Goal: Task Accomplishment & Management: Manage account settings

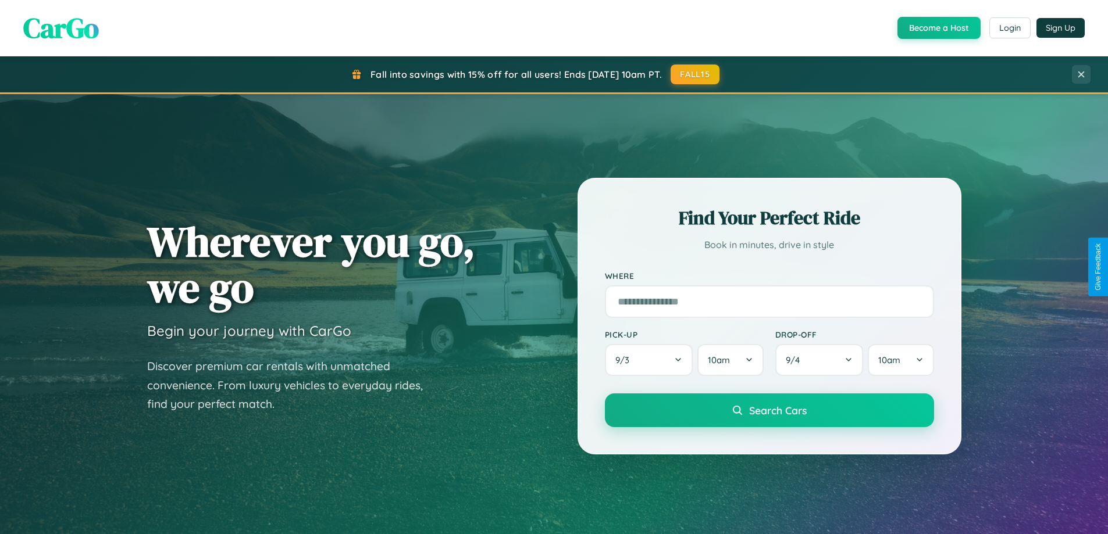
scroll to position [2237, 0]
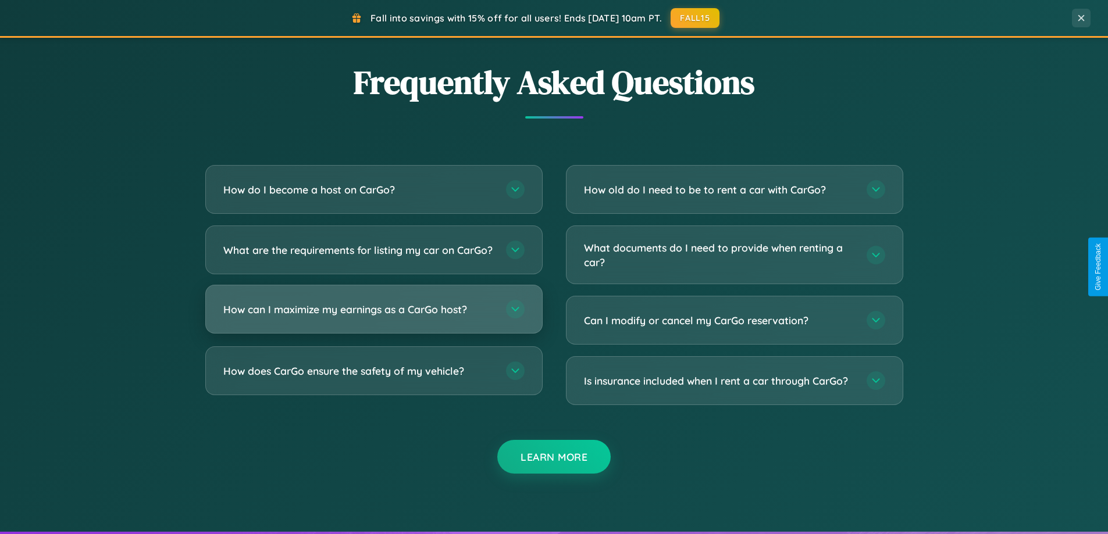
click at [373, 317] on h3 "How can I maximize my earnings as a CarGo host?" at bounding box center [358, 309] width 271 height 15
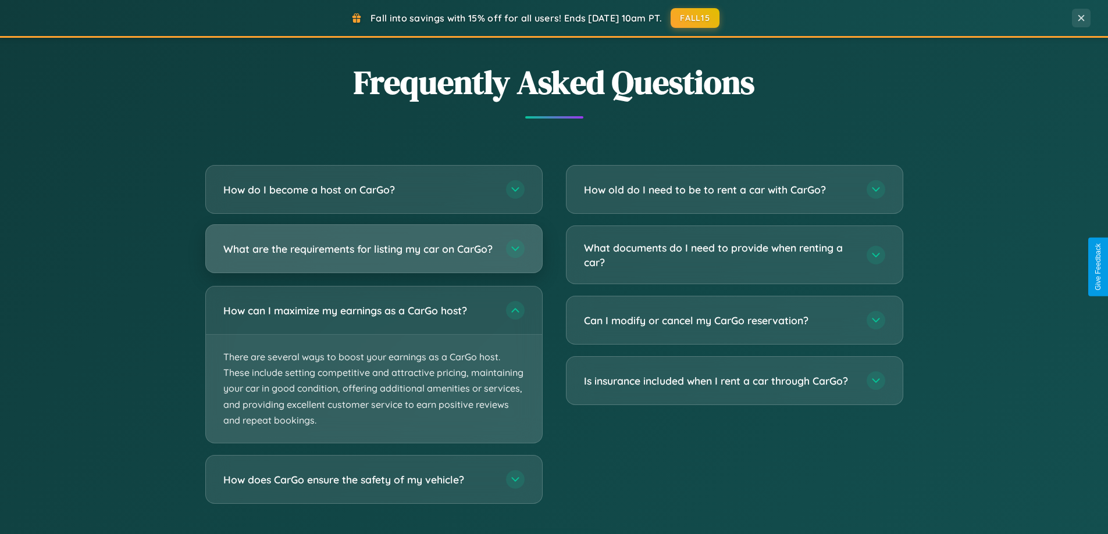
click at [373, 254] on h3 "What are the requirements for listing my car on CarGo?" at bounding box center [358, 249] width 271 height 15
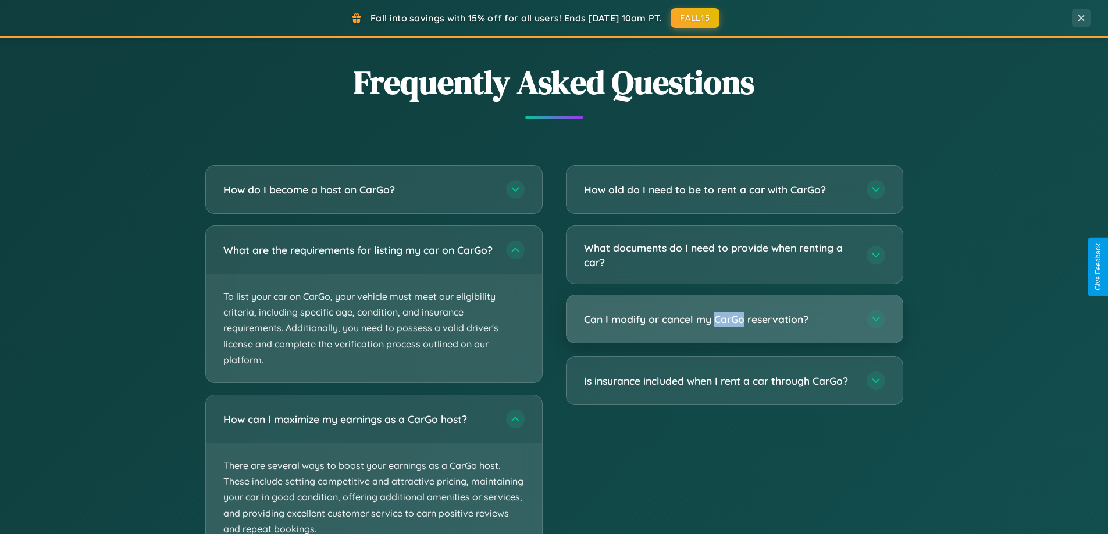
click at [734, 319] on h3 "Can I modify or cancel my CarGo reservation?" at bounding box center [719, 319] width 271 height 15
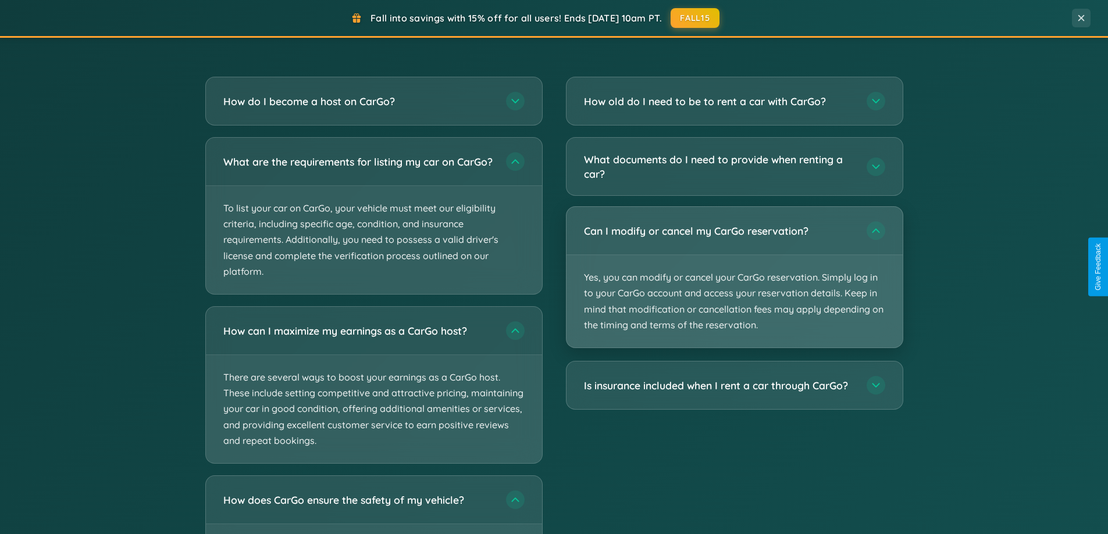
click at [734, 277] on p "Yes, you can modify or cancel your CarGo reservation. Simply log in to your Car…" at bounding box center [734, 301] width 336 height 92
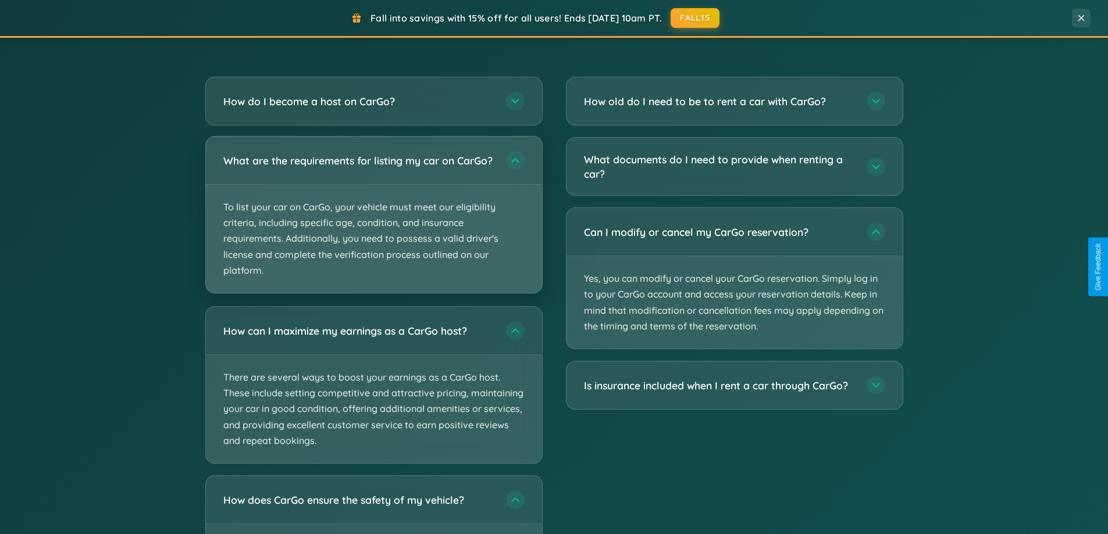
click at [373, 220] on p "To list your car on CarGo, your vehicle must meet our eligibility criteria, inc…" at bounding box center [374, 239] width 336 height 108
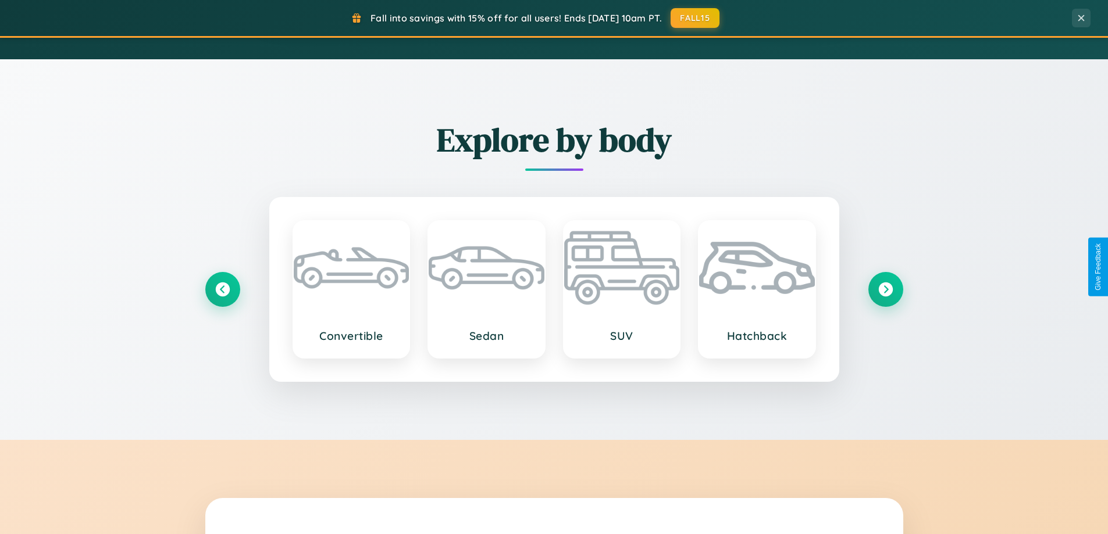
scroll to position [800, 0]
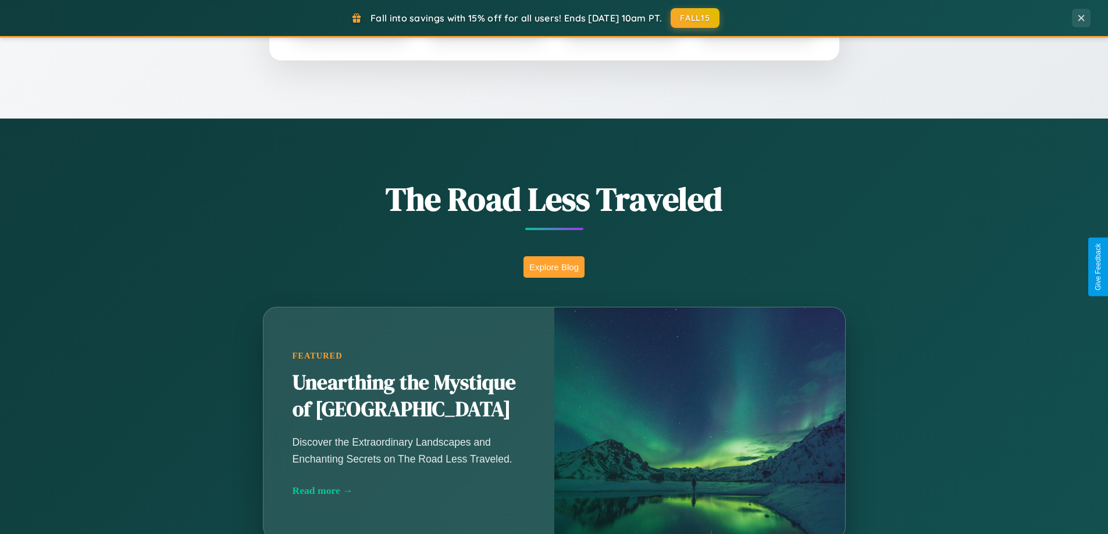
click at [553, 267] on button "Explore Blog" at bounding box center [553, 267] width 61 height 22
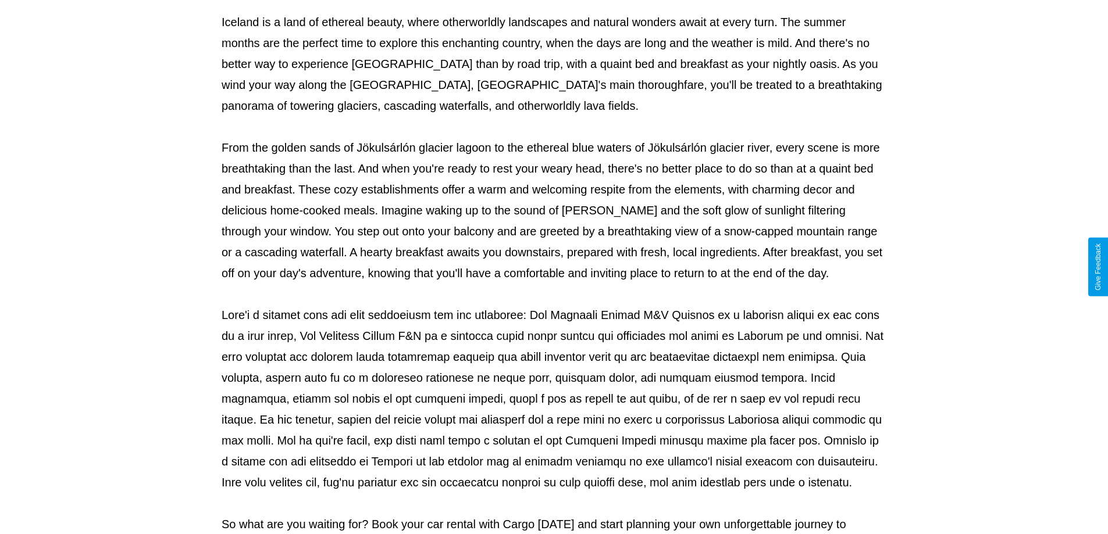
scroll to position [376, 0]
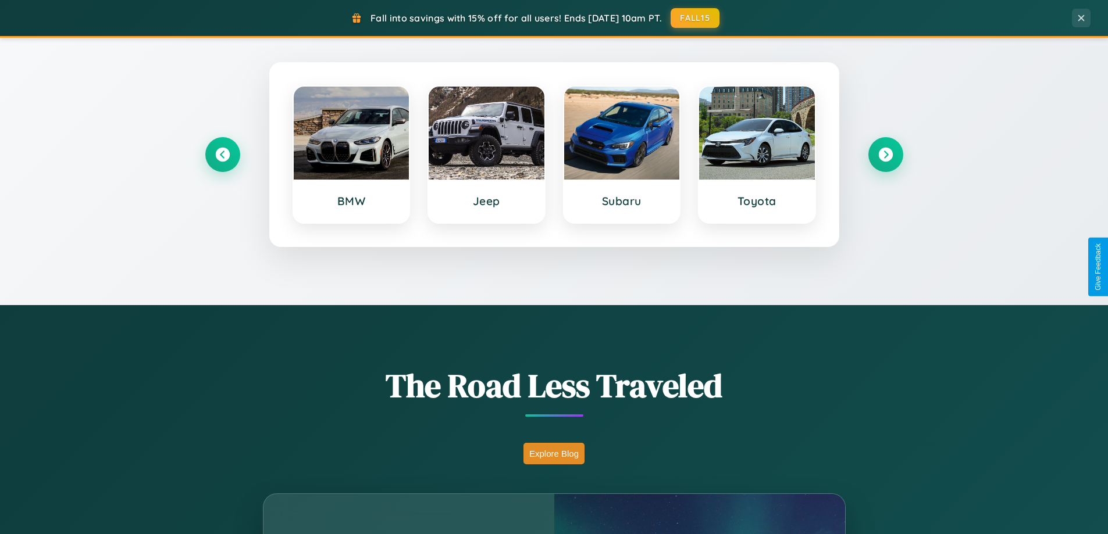
scroll to position [501, 0]
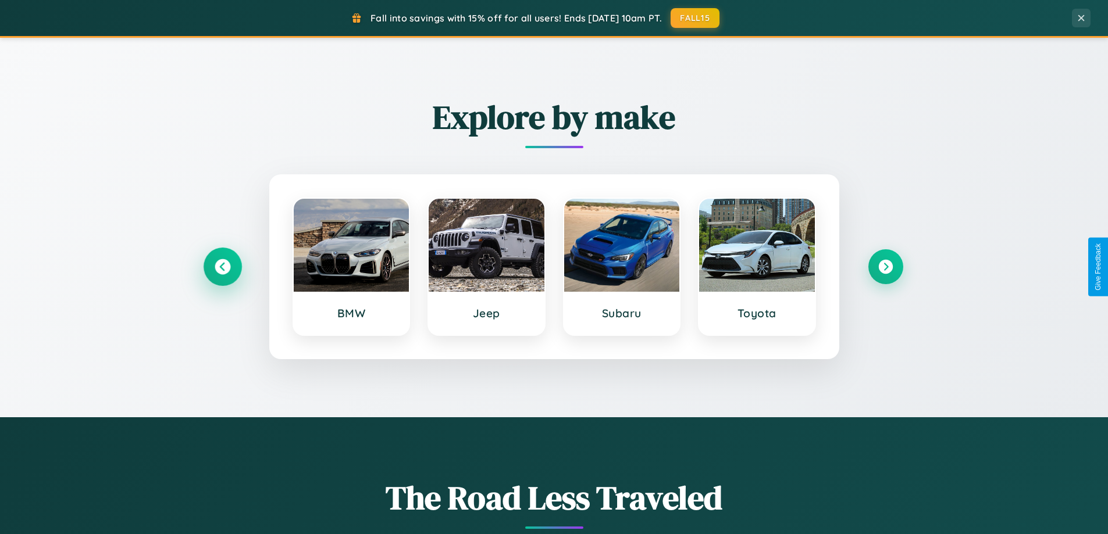
click at [222, 267] on icon at bounding box center [223, 267] width 16 height 16
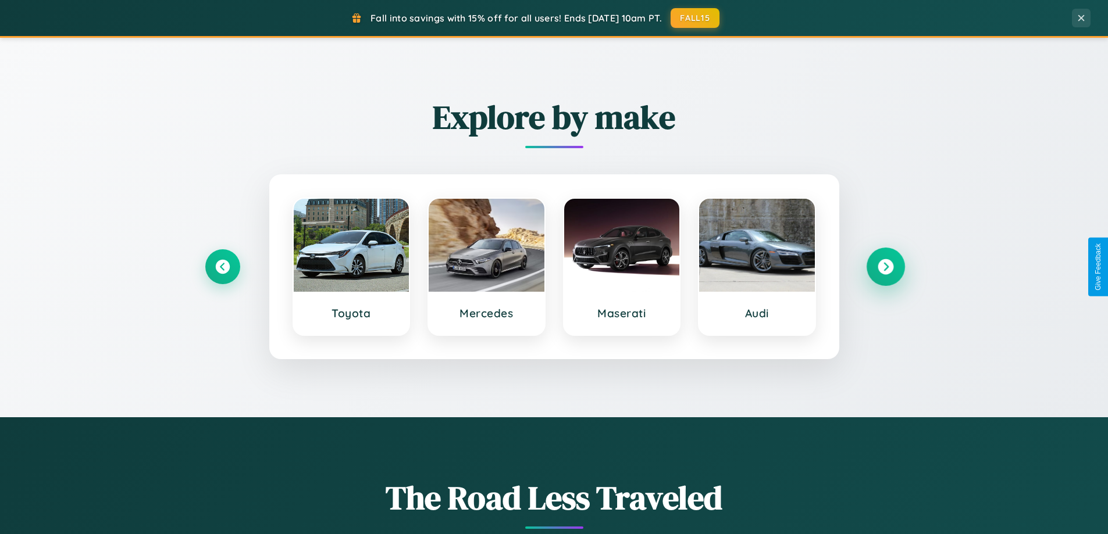
click at [885, 267] on icon at bounding box center [885, 267] width 16 height 16
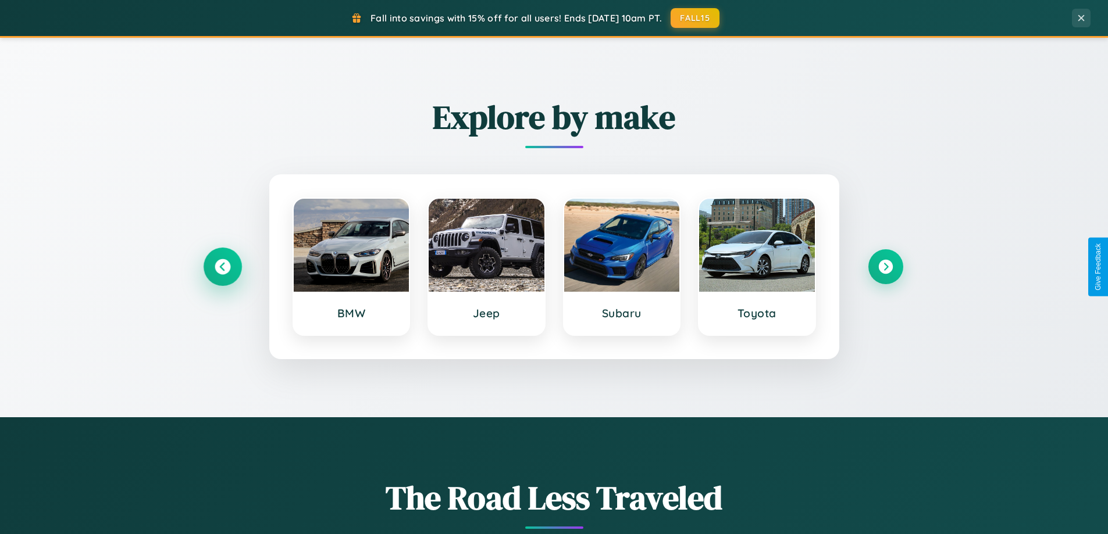
click at [222, 267] on icon at bounding box center [223, 267] width 16 height 16
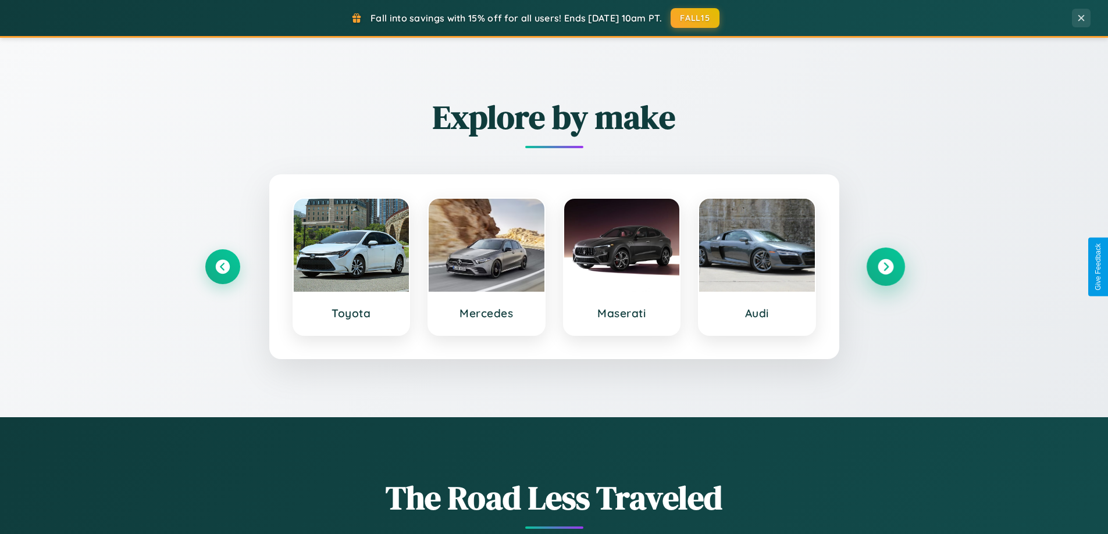
click at [885, 267] on icon at bounding box center [885, 267] width 16 height 16
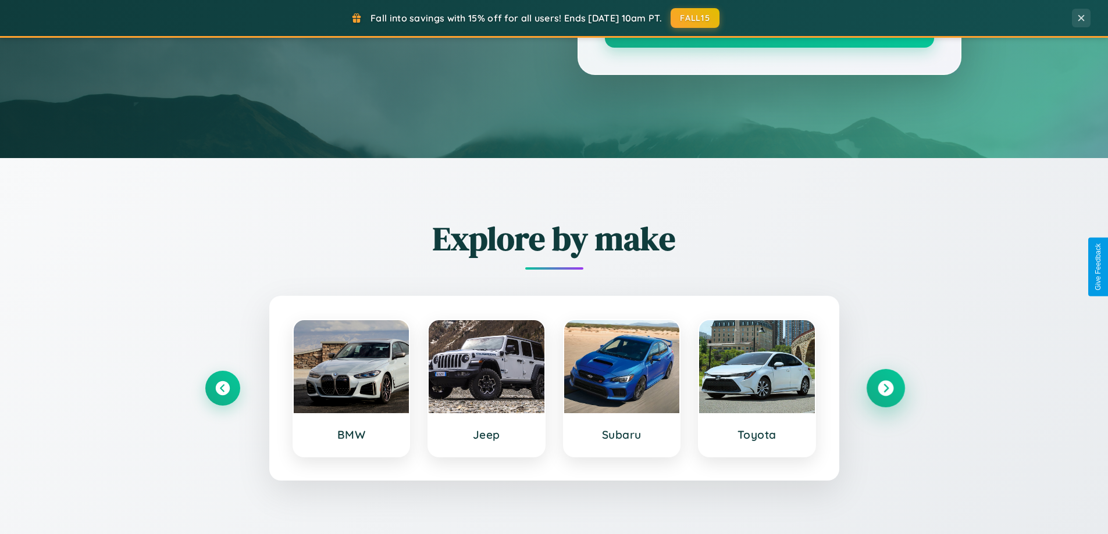
scroll to position [0, 0]
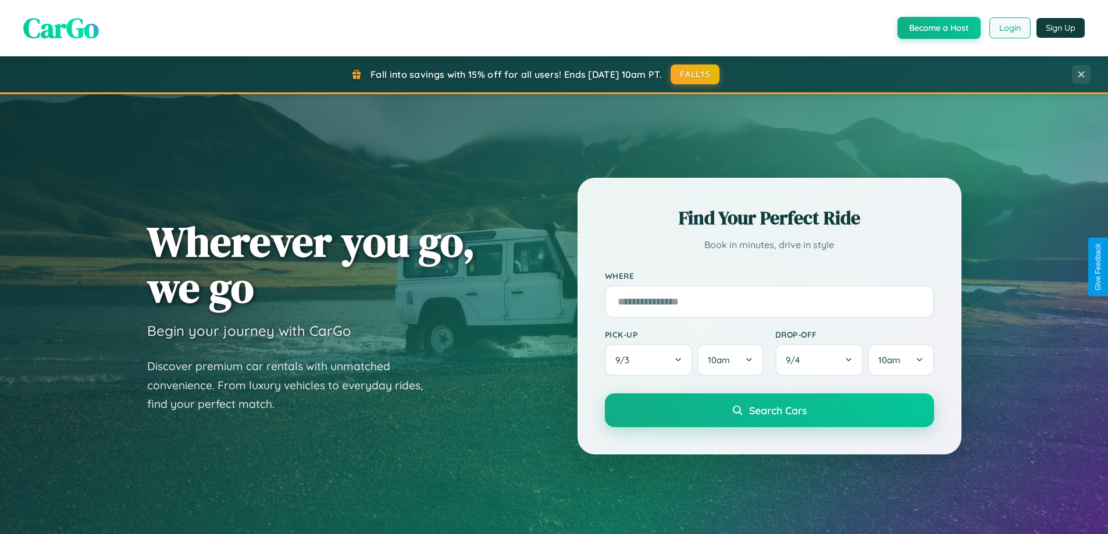
click at [1009, 28] on button "Login" at bounding box center [1009, 27] width 41 height 21
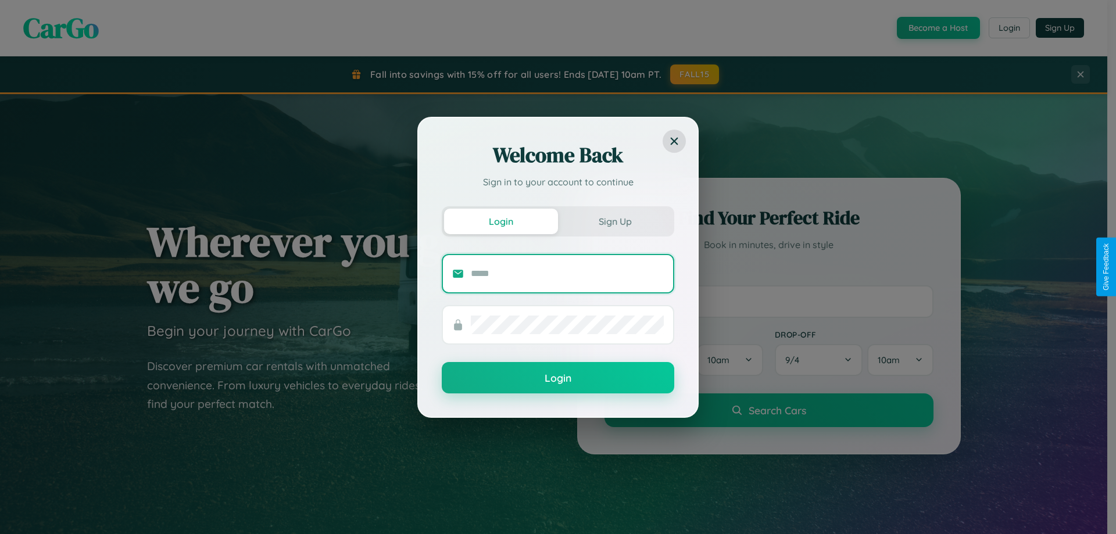
click at [567, 273] on input "text" at bounding box center [567, 274] width 193 height 19
type input "**********"
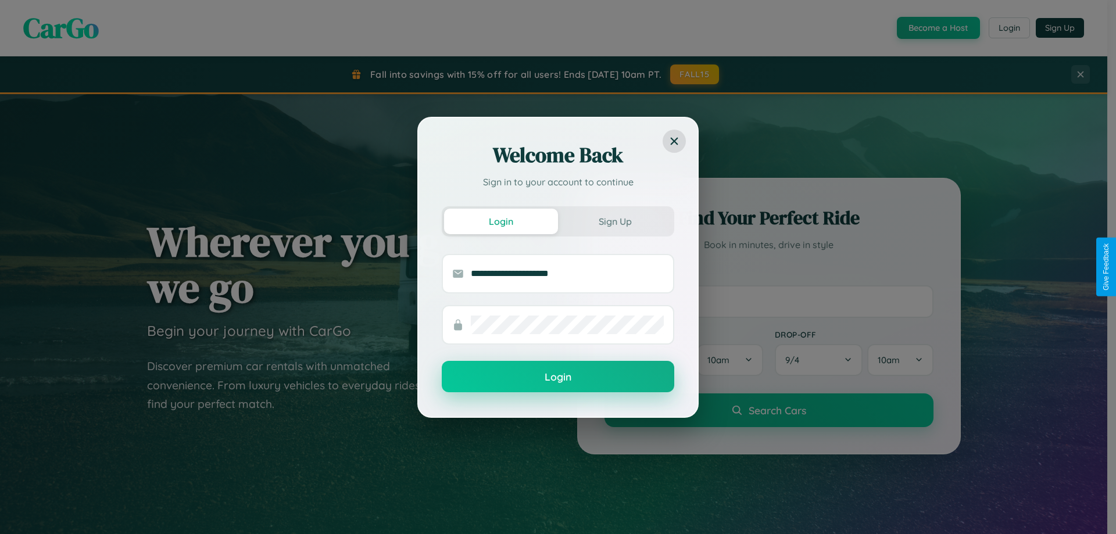
click at [558, 377] on button "Login" at bounding box center [558, 376] width 233 height 31
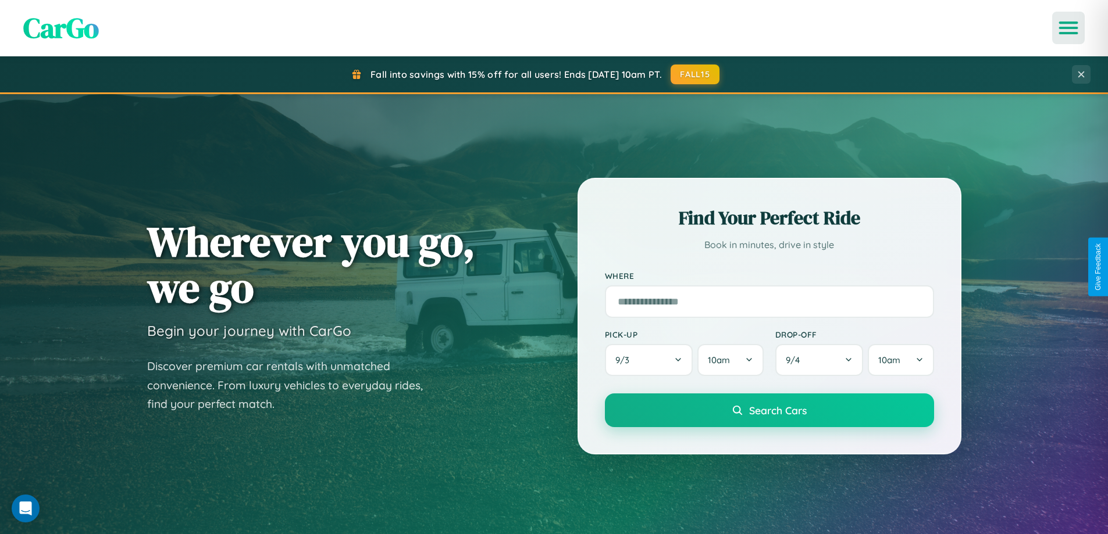
click at [1068, 28] on icon "Open menu" at bounding box center [1068, 28] width 17 height 10
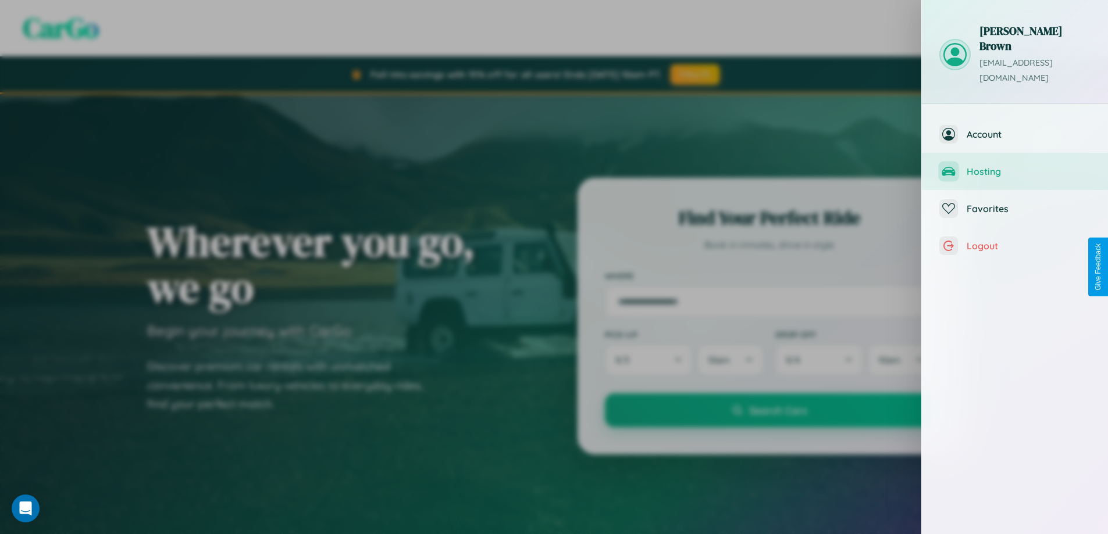
click at [1015, 166] on span "Hosting" at bounding box center [1028, 172] width 124 height 12
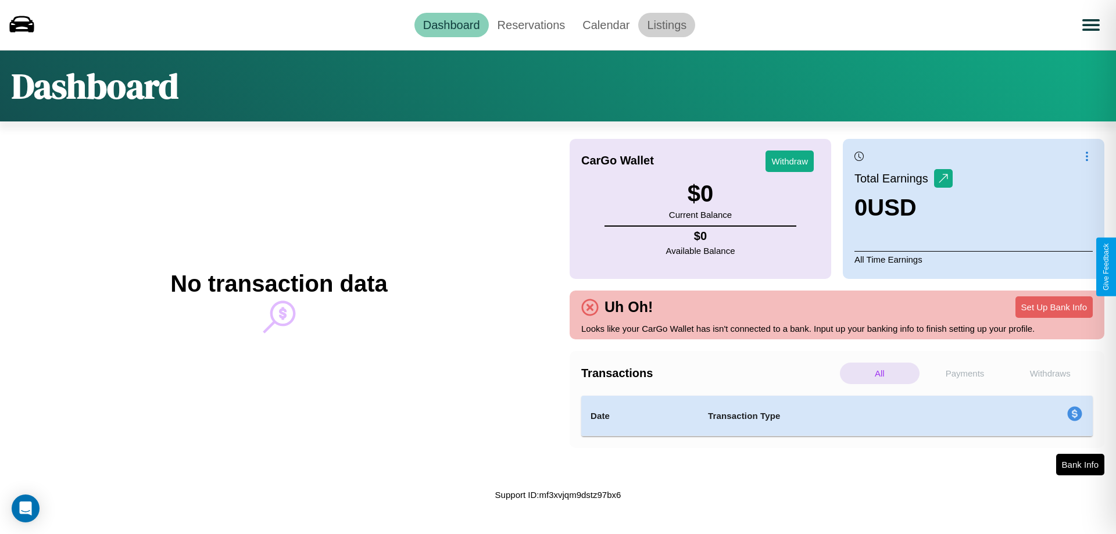
click at [667, 24] on link "Listings" at bounding box center [666, 25] width 57 height 24
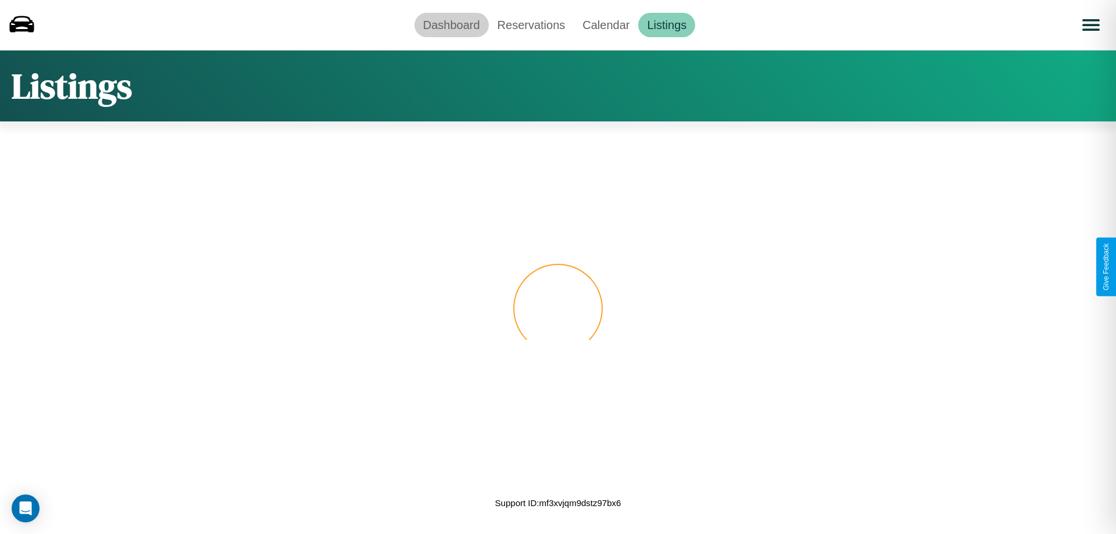
click at [451, 24] on link "Dashboard" at bounding box center [452, 25] width 74 height 24
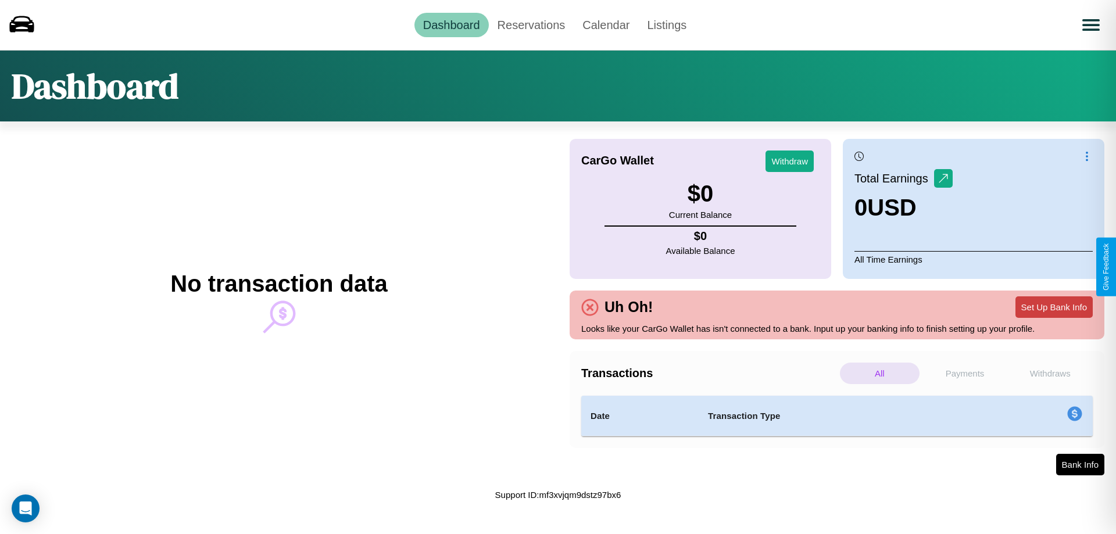
click at [1054, 307] on button "Set Up Bank Info" at bounding box center [1054, 308] width 77 height 22
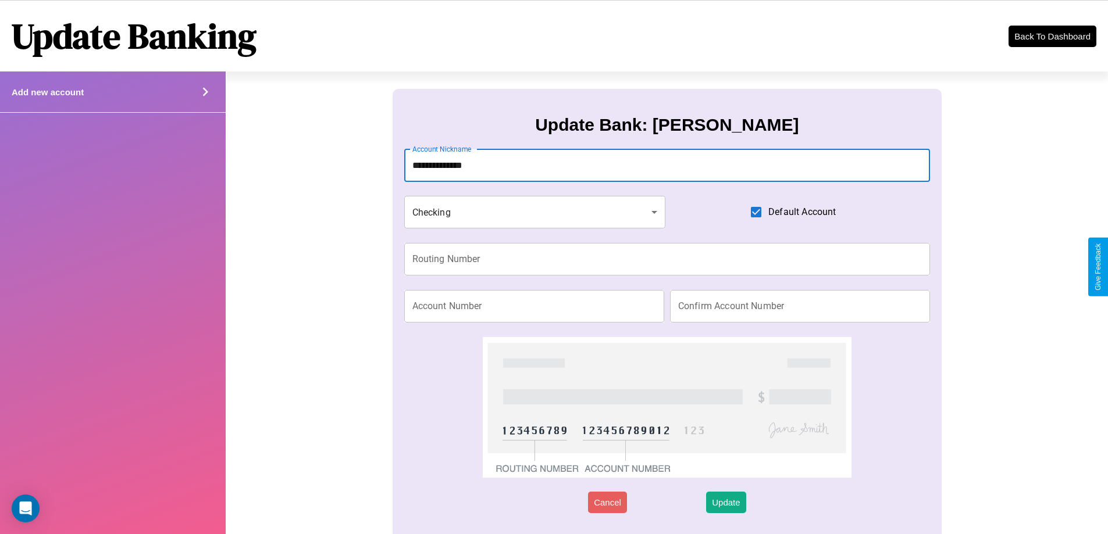
type input "**********"
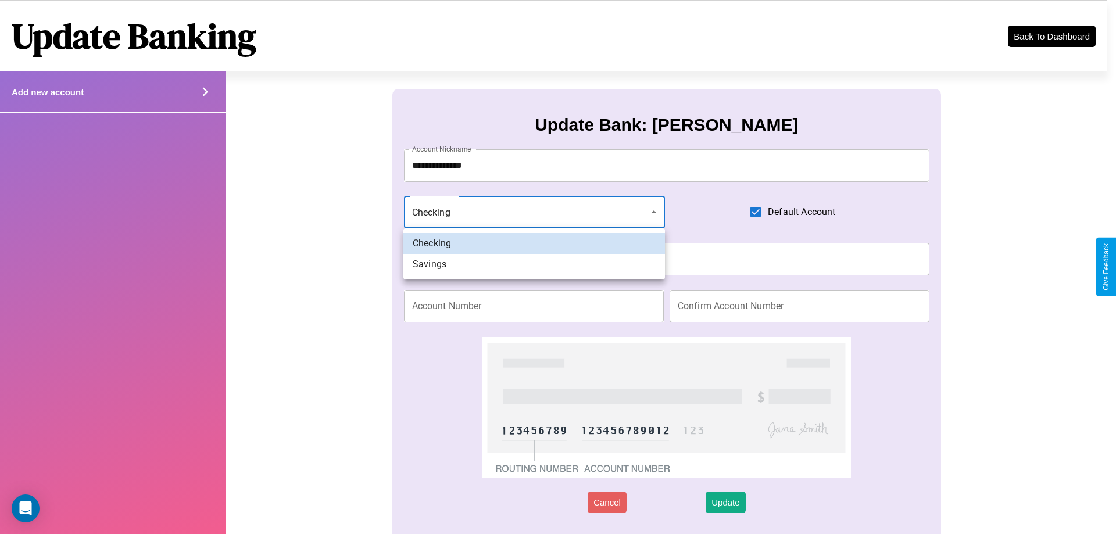
click at [534, 212] on div at bounding box center [558, 267] width 1116 height 534
